Goal: Obtain resource: Download file/media

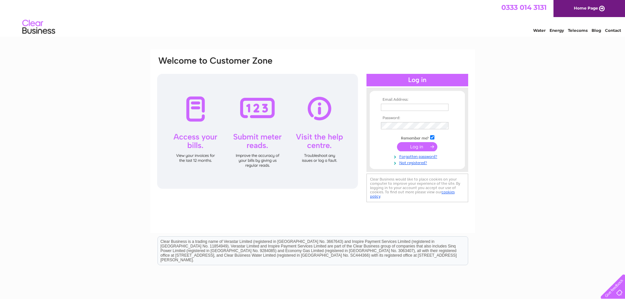
type input "mervyn-ward@sky.com"
click at [416, 146] on input "submit" at bounding box center [417, 146] width 40 height 9
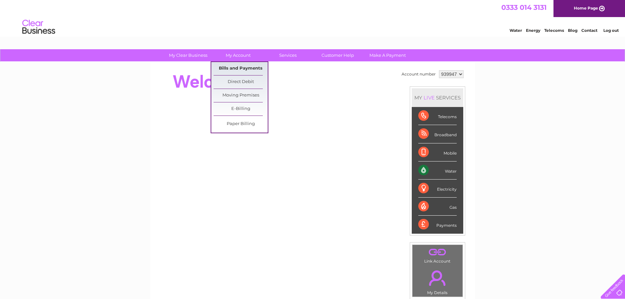
click at [236, 69] on link "Bills and Payments" at bounding box center [241, 68] width 54 height 13
click at [238, 69] on link "Bills and Payments" at bounding box center [241, 68] width 54 height 13
click at [244, 69] on link "Bills and Payments" at bounding box center [241, 68] width 54 height 13
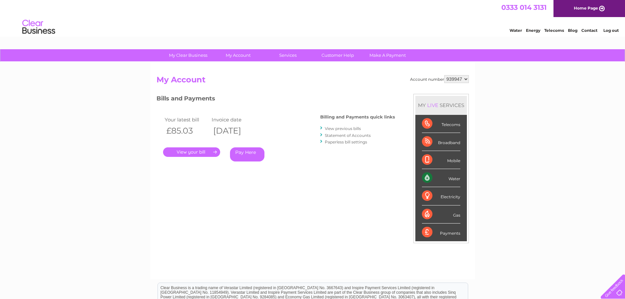
click at [338, 128] on link "View previous bills" at bounding box center [343, 128] width 36 height 5
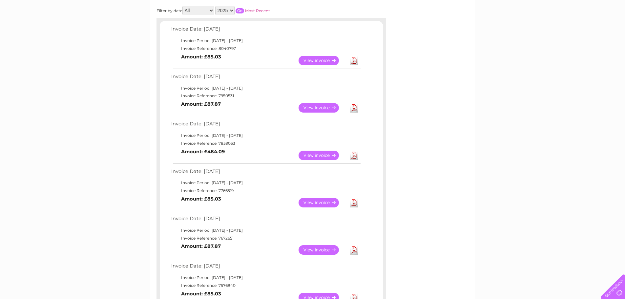
scroll to position [164, 0]
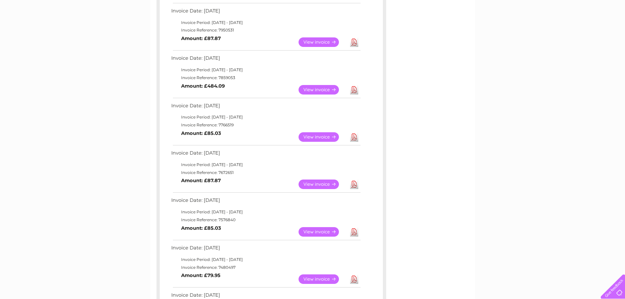
click at [316, 183] on link "View" at bounding box center [323, 185] width 48 height 10
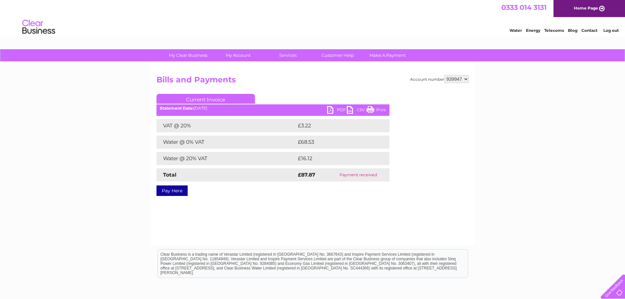
click at [333, 108] on link "PDF" at bounding box center [337, 111] width 20 height 10
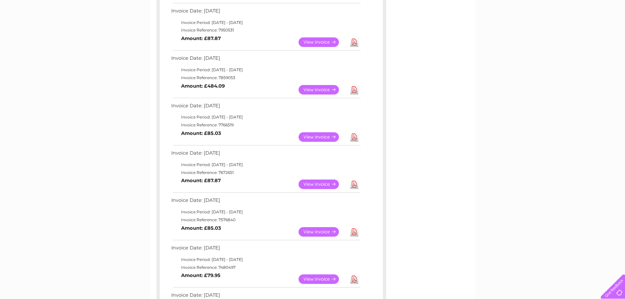
click at [309, 136] on link "View" at bounding box center [323, 137] width 48 height 10
click at [327, 137] on link "View" at bounding box center [323, 137] width 48 height 10
click at [349, 136] on tr "View Download" at bounding box center [328, 137] width 63 height 13
click at [352, 135] on link "Download" at bounding box center [354, 137] width 8 height 10
click at [354, 87] on link "Download" at bounding box center [354, 90] width 8 height 10
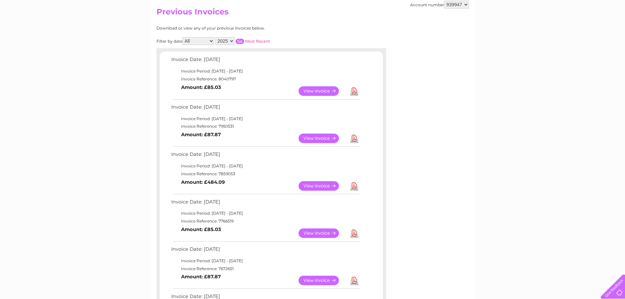
scroll to position [66, 0]
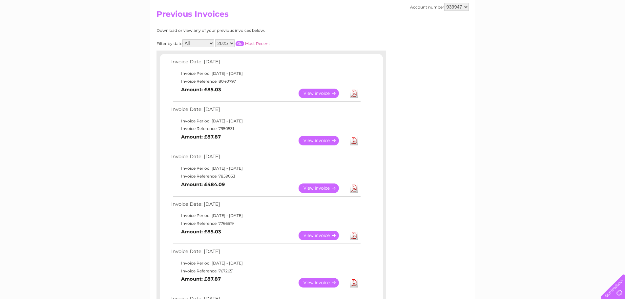
click at [452, 7] on select "939947 996115" at bounding box center [457, 7] width 25 height 8
select select "996115"
click at [445, 3] on select "939947 996115" at bounding box center [457, 7] width 25 height 8
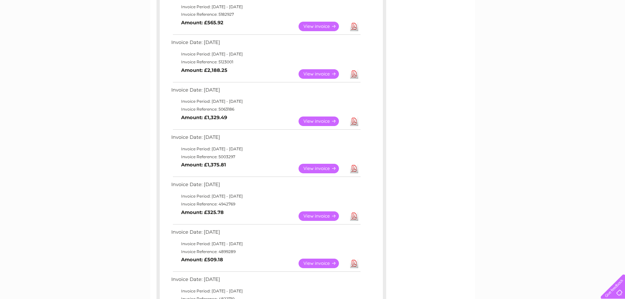
scroll to position [164, 0]
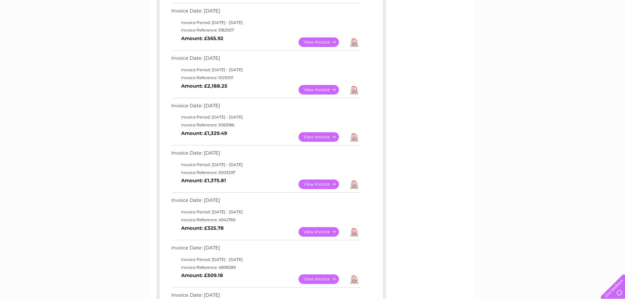
click at [333, 181] on link "View" at bounding box center [323, 185] width 48 height 10
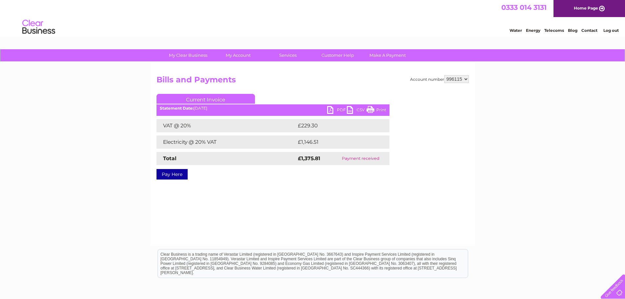
click at [333, 107] on link "PDF" at bounding box center [337, 111] width 20 height 10
click at [333, 111] on link "PDF" at bounding box center [337, 111] width 20 height 10
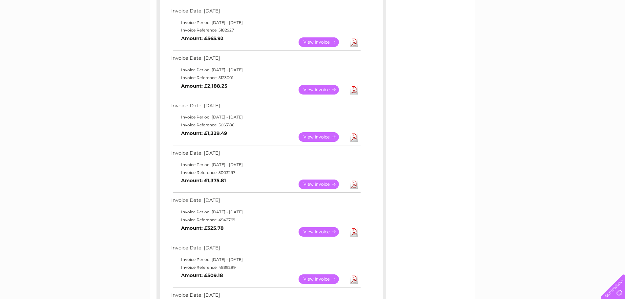
scroll to position [33, 0]
